Goal: Task Accomplishment & Management: Complete application form

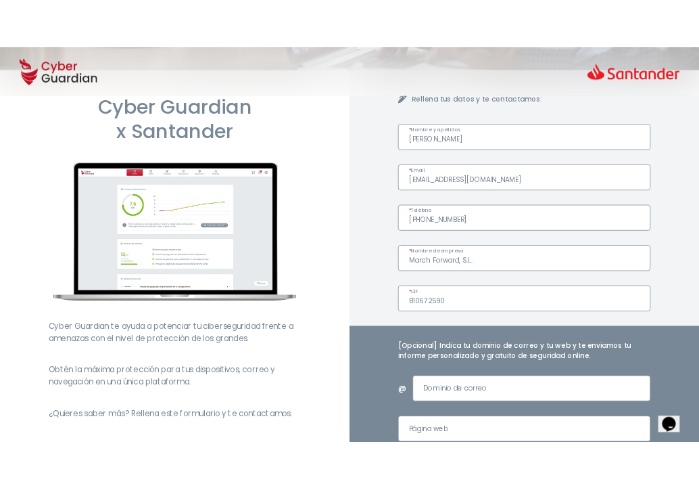
scroll to position [151, 0]
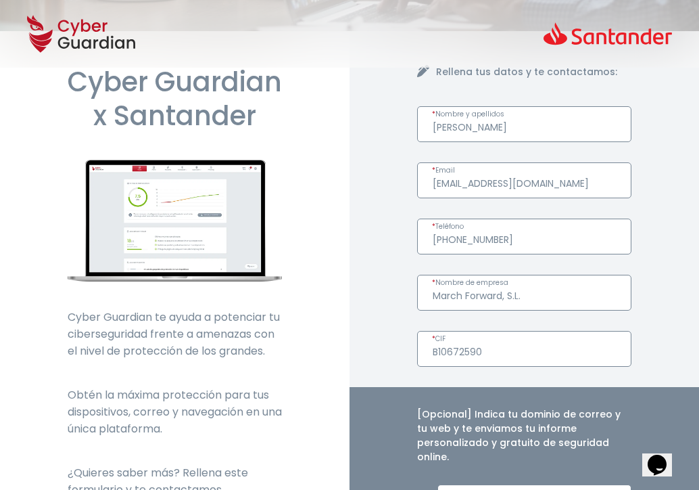
paste input "[DOMAIN_NAME]"
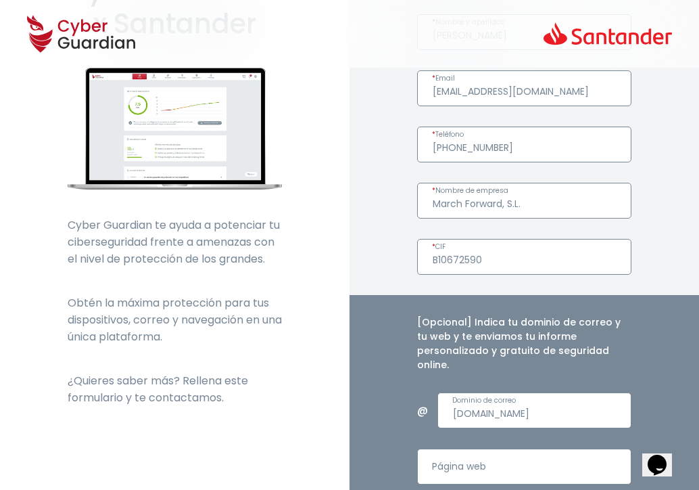
scroll to position [245, 0]
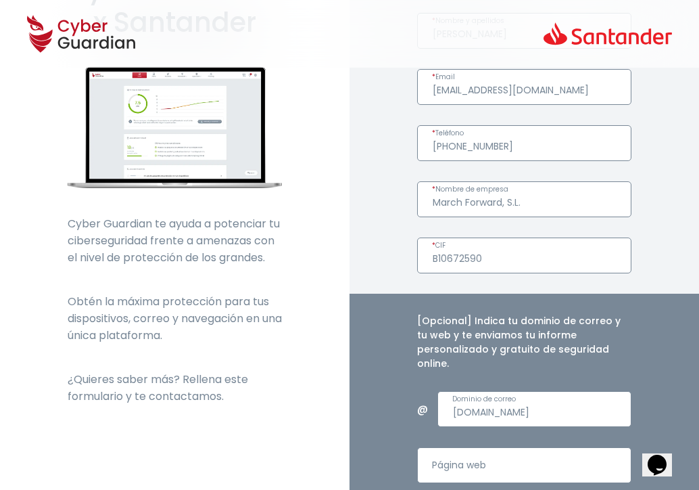
click at [454, 401] on input "[DOMAIN_NAME]" at bounding box center [534, 409] width 194 height 36
type input "[DOMAIN_NAME]"
click at [493, 448] on input "Página web" at bounding box center [524, 465] width 214 height 36
click at [484, 456] on input "Página web" at bounding box center [524, 465] width 214 height 36
paste input "[URL][DOMAIN_NAME]"
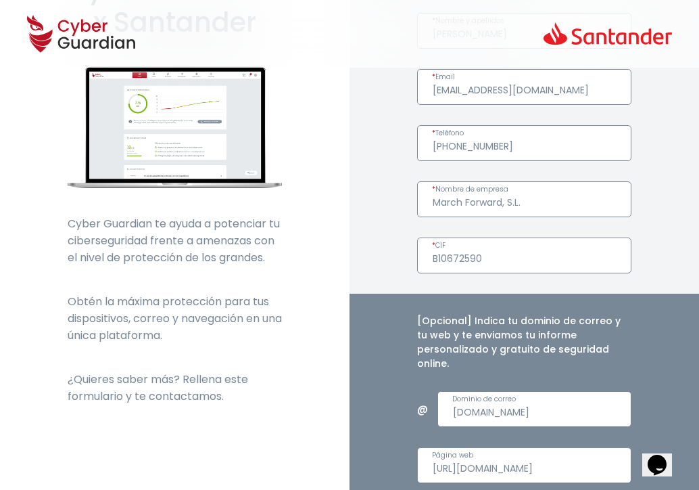
type input "[URL][DOMAIN_NAME]"
click at [177, 31] on header at bounding box center [349, 34] width 699 height 68
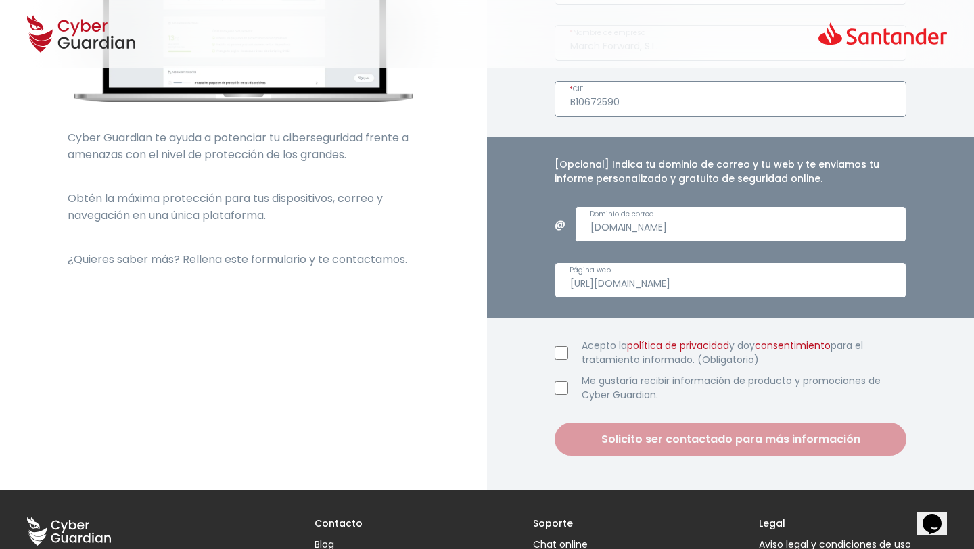
scroll to position [493, 0]
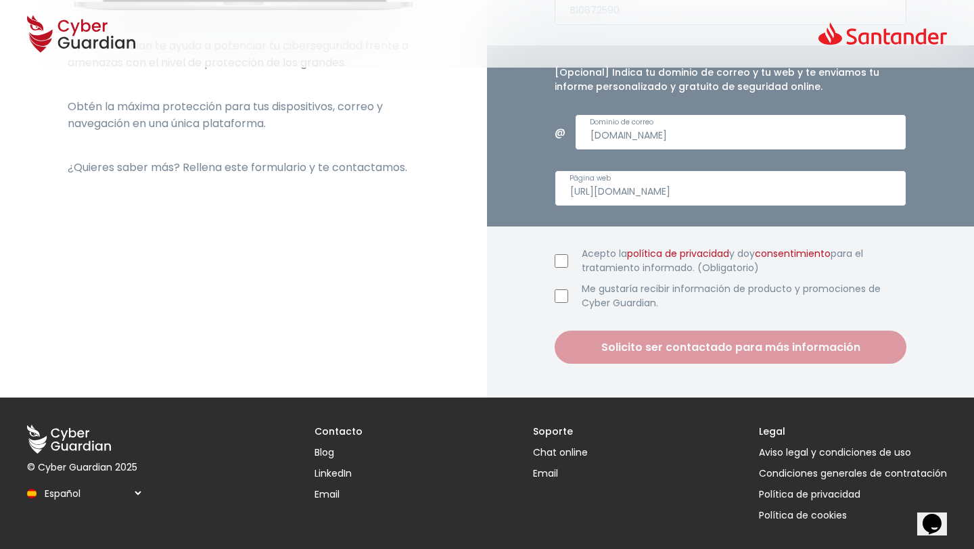
click at [562, 263] on input "Acepto la política de privacidad y doy consentimiento para el tratamiento infor…" at bounding box center [561, 261] width 14 height 14
checkbox input "true"
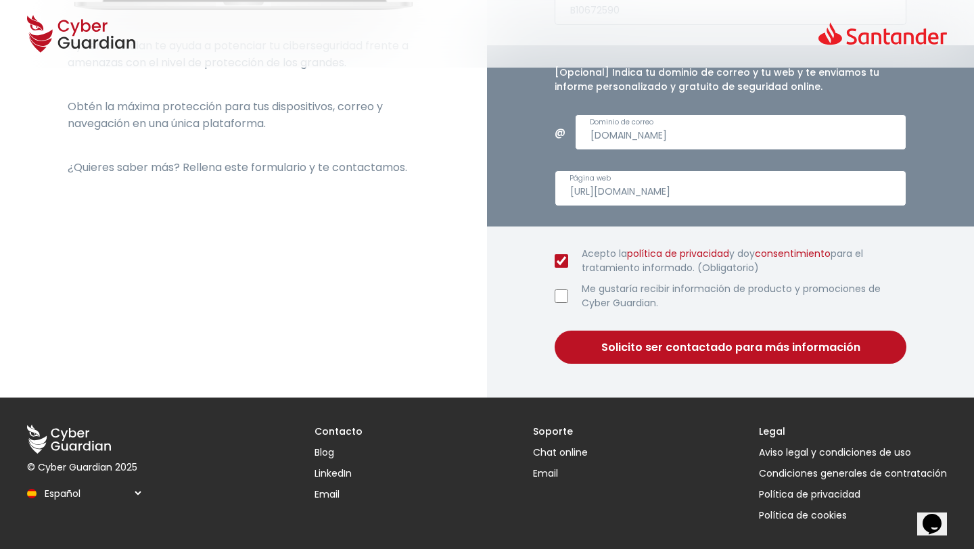
click at [563, 298] on input "Me gustaría recibir información de producto y promociones de Cyber Guardian." at bounding box center [561, 296] width 14 height 14
checkbox input "true"
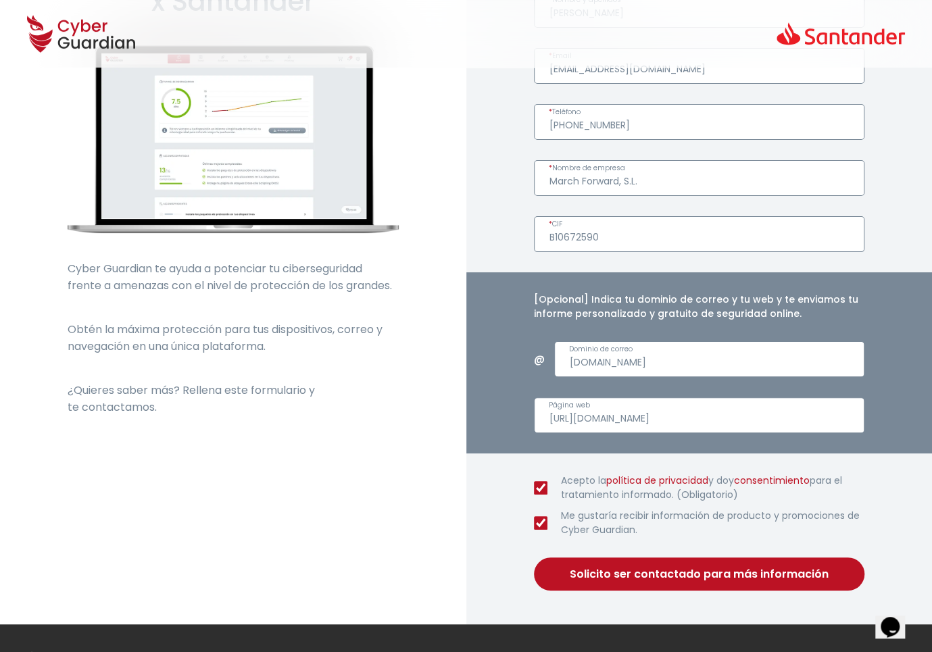
scroll to position [386, 0]
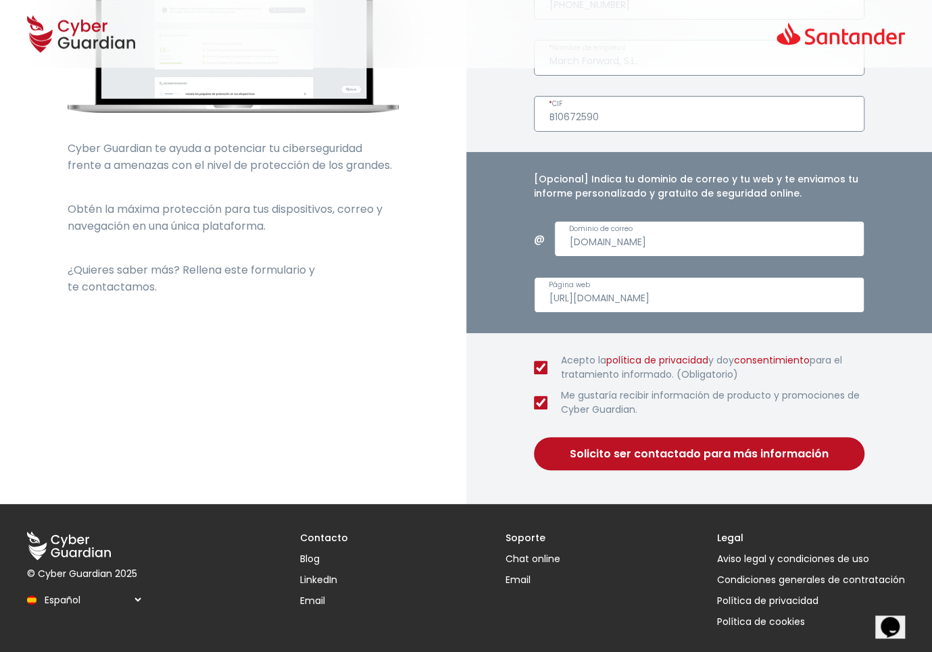
click at [601, 456] on button "Solicito ser contactado para más información" at bounding box center [699, 453] width 331 height 33
type input "[URL][DOMAIN_NAME]"
click at [698, 489] on h3 "Legal" at bounding box center [811, 538] width 188 height 14
click at [666, 455] on button "Solicito ser contactado para más información" at bounding box center [699, 453] width 331 height 33
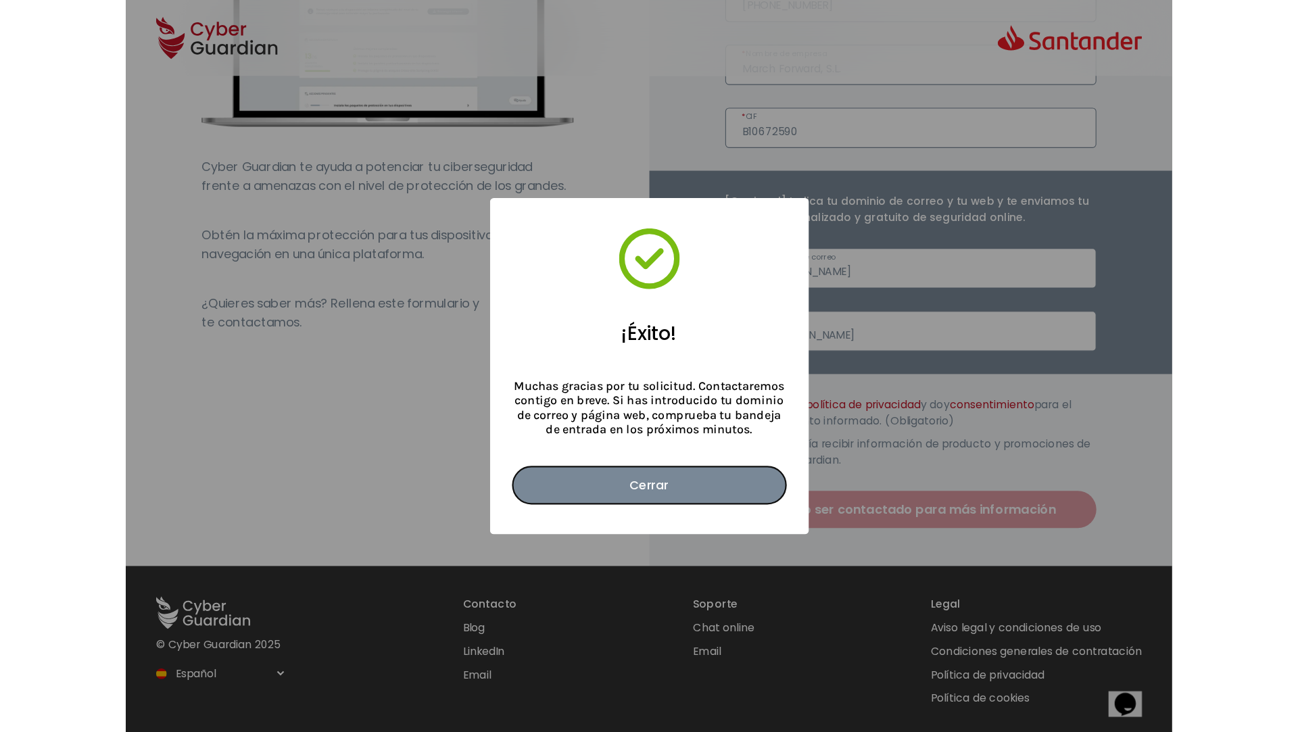
scroll to position [214, 0]
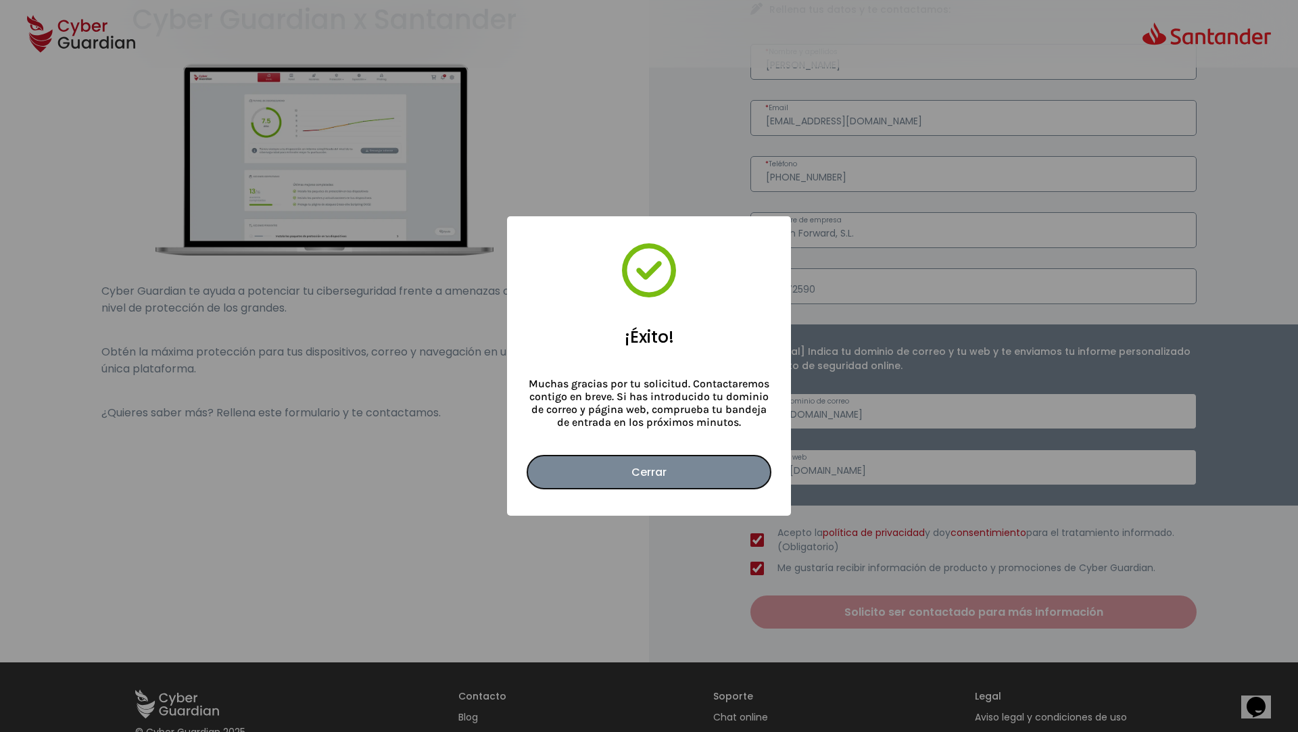
click at [644, 473] on button "Cerrar" at bounding box center [648, 472] width 243 height 33
